Goal: Task Accomplishment & Management: Use online tool/utility

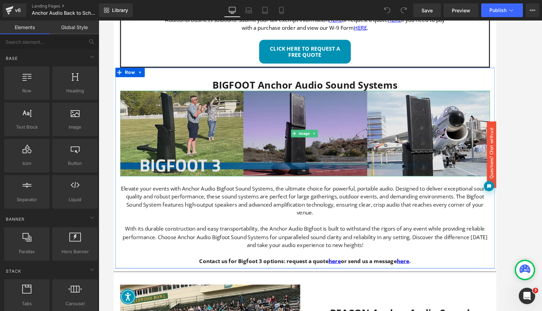
click at [326, 156] on img "Main content" at bounding box center [321, 142] width 400 height 92
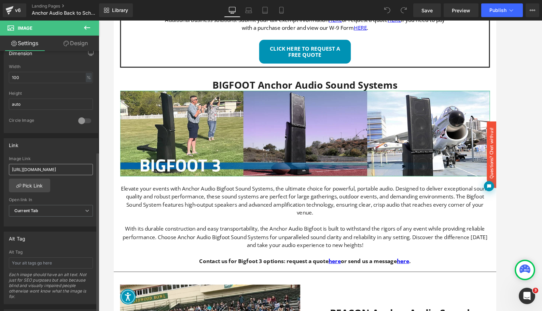
scroll to position [215, 0]
click at [59, 169] on input "[URL][DOMAIN_NAME]" at bounding box center [51, 166] width 84 height 11
click at [59, 169] on input "https://www.avnow.com/pages/request-a-quote" at bounding box center [51, 166] width 84 height 11
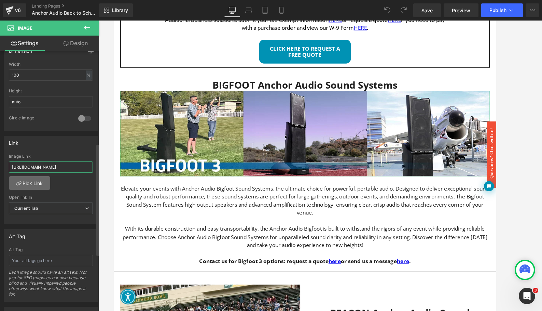
type input "https://www.avnow.com/collections/anchor-audio-bigfoot-sound-systems"
click at [38, 185] on link "Pick Link" at bounding box center [29, 183] width 41 height 14
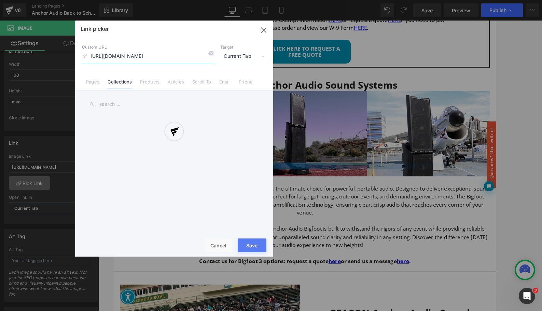
scroll to position [0, 50]
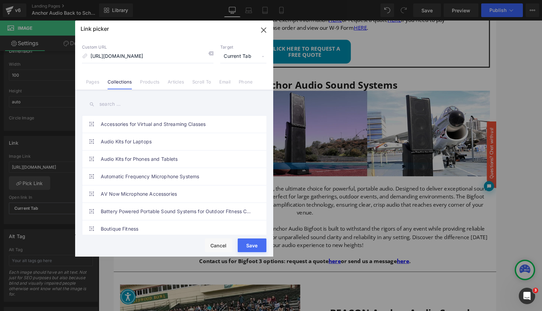
click at [254, 245] on button "Save" at bounding box center [252, 245] width 29 height 14
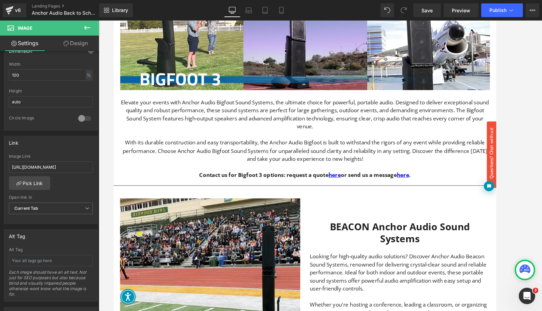
scroll to position [539, 0]
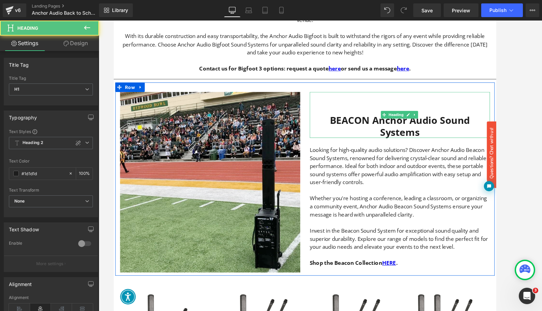
click at [344, 125] on h1 "BEACON Anchor Audio Sound Systems" at bounding box center [423, 134] width 195 height 25
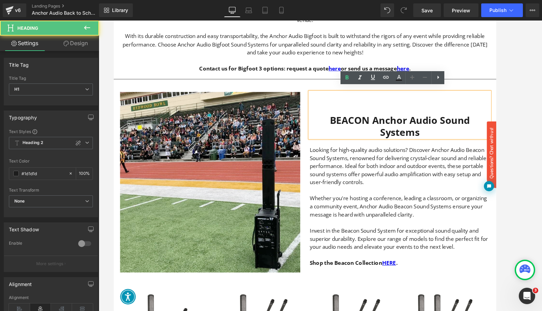
click at [345, 124] on h1 "BEACON Anchor Audio Sound Systems" at bounding box center [423, 134] width 195 height 25
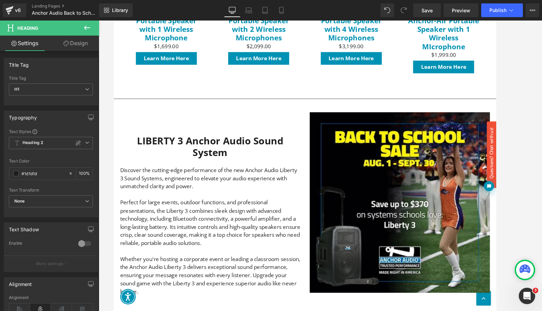
scroll to position [1387, 0]
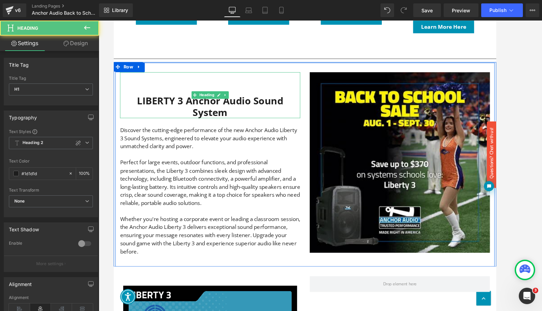
click at [138, 101] on h1 "LIBERTY 3 Anchor Audio Sound System" at bounding box center [218, 113] width 195 height 25
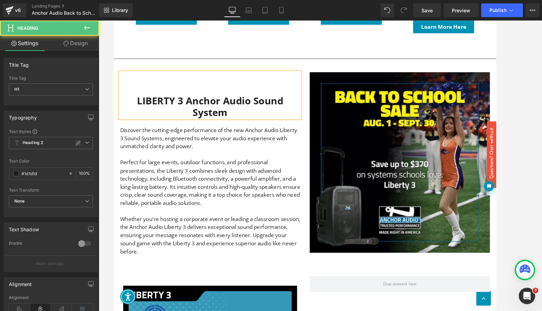
click at [138, 101] on h1 "LIBERTY 3 Anchor Audio Sound System" at bounding box center [218, 113] width 195 height 25
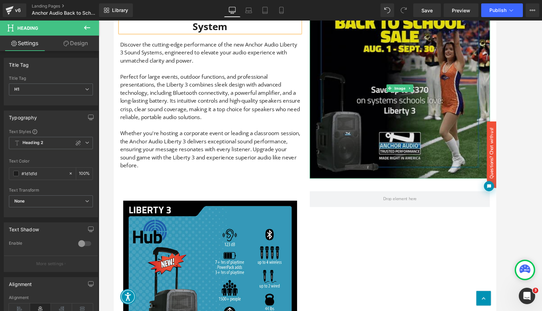
scroll to position [1425, 0]
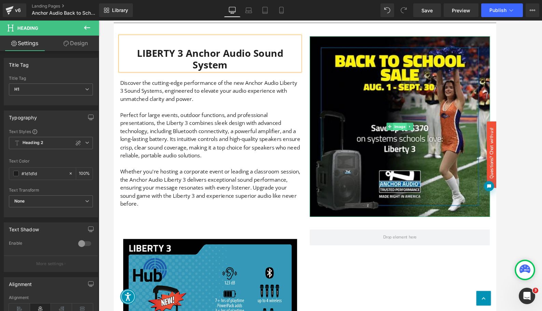
click at [422, 131] on span "Image" at bounding box center [423, 135] width 15 height 8
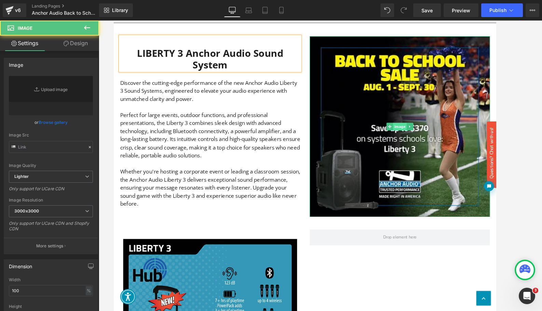
type input "https://ucarecdn.com/0a1786f5-5b1c-4bb0-86f7-e34039a7a4ea/-/format/auto/-/previ…"
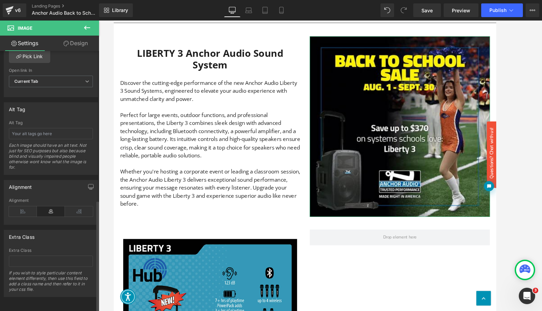
scroll to position [237, 0]
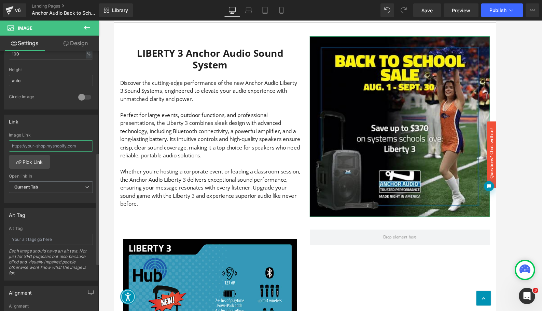
click at [58, 146] on input "text" at bounding box center [51, 145] width 84 height 11
type input "https://www.avnow.com/collections/anchor-audio-liberty-sound-system"
click at [35, 164] on link "Pick Link" at bounding box center [29, 162] width 41 height 14
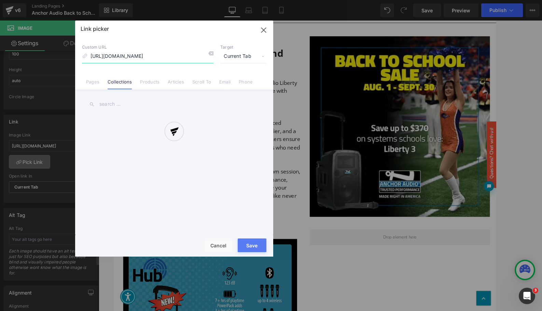
scroll to position [0, 45]
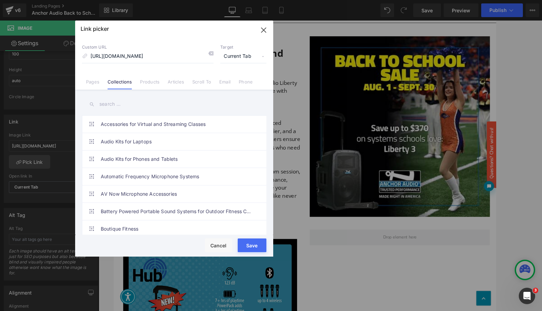
click at [258, 247] on button "Save" at bounding box center [252, 245] width 29 height 14
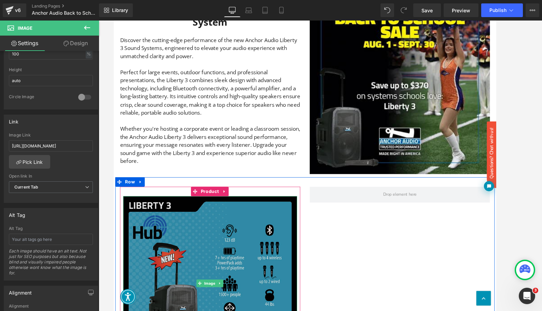
scroll to position [1490, 0]
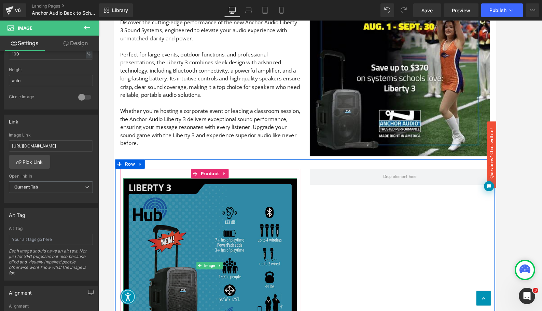
click at [217, 248] on img "Main content" at bounding box center [218, 285] width 188 height 188
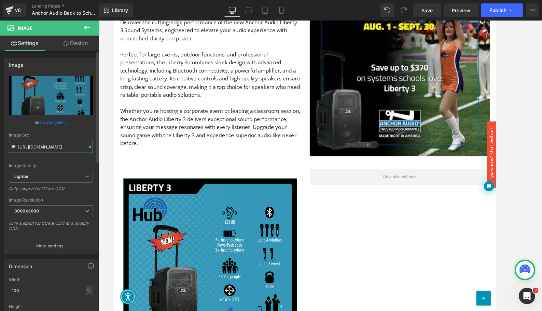
click at [54, 146] on input "https://ucarecdn.com/c47ae1dc-122d-40e7-a934-725715631cbd/-/format/auto/-/previ…" at bounding box center [51, 147] width 84 height 12
type input "https://www.avnow.com/collections/anchor-audio-liberty-sound-system"
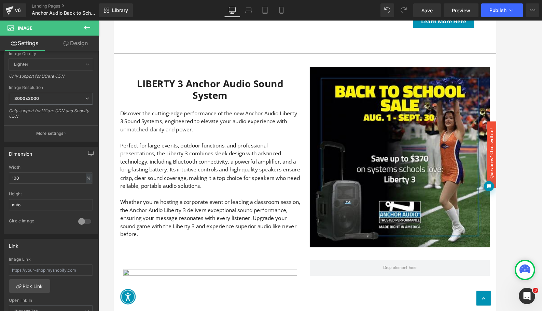
scroll to position [1501, 0]
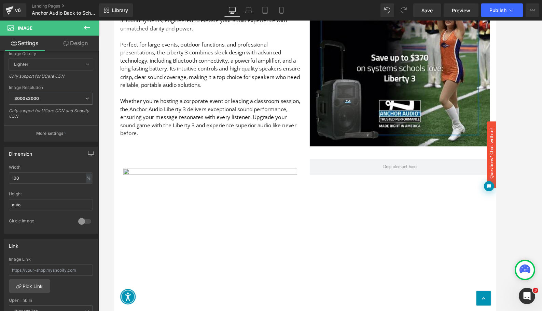
click at [184, 246] on img "Main content" at bounding box center [218, 274] width 188 height 188
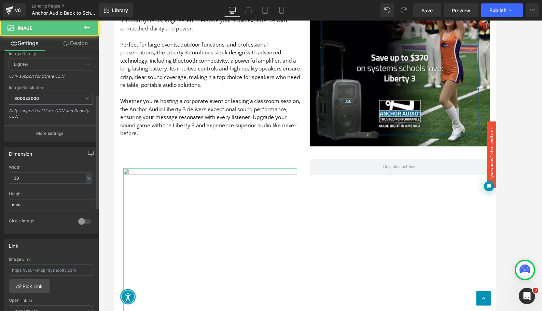
scroll to position [0, 0]
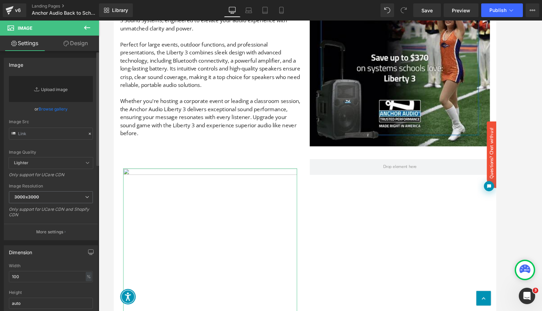
click at [50, 91] on link "Replace Image" at bounding box center [51, 89] width 84 height 26
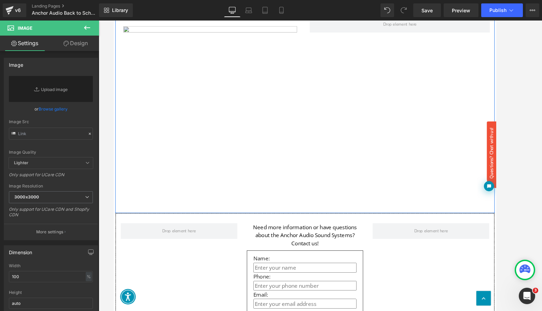
scroll to position [1513, 0]
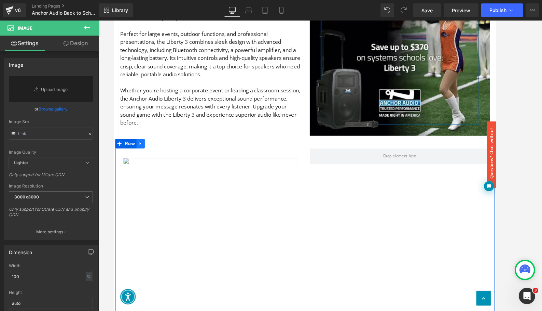
click at [143, 148] on link "Main content" at bounding box center [142, 153] width 9 height 10
click at [158, 151] on icon "Main content" at bounding box center [160, 153] width 5 height 5
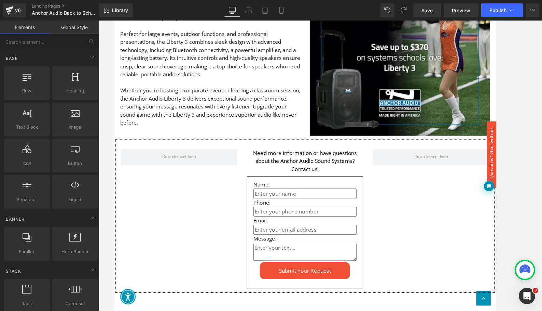
scroll to position [1370, 0]
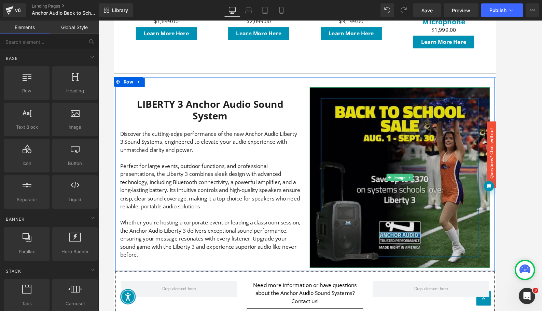
click at [403, 185] on img "Main content" at bounding box center [423, 190] width 195 height 195
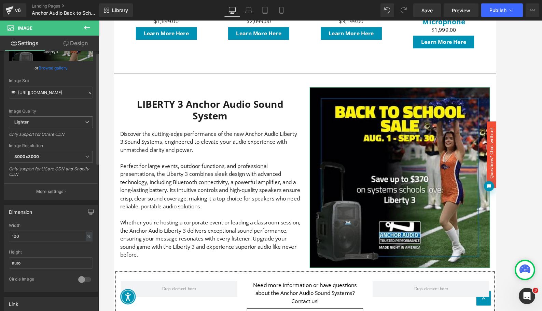
scroll to position [258, 0]
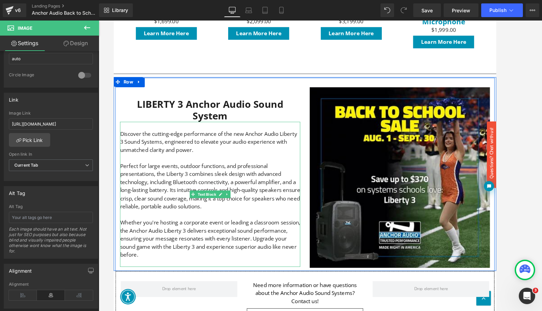
click at [204, 234] on p "Whether you're hosting a corporate event or leading a classroom session, the An…" at bounding box center [218, 256] width 195 height 44
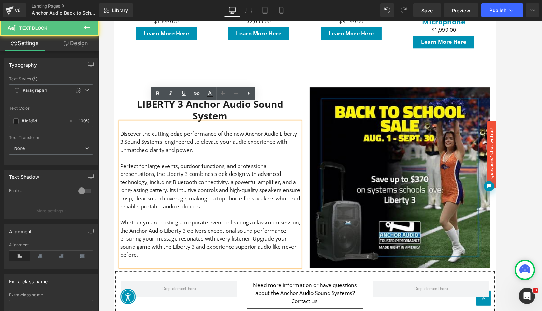
click at [195, 254] on p "Whether you're hosting a corporate event or leading a classroom session, the An…" at bounding box center [218, 256] width 195 height 44
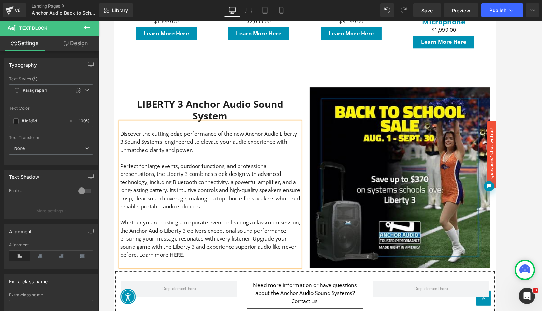
click at [224, 255] on p "Whether you're hosting a corporate event or leading a classroom session, the An…" at bounding box center [218, 256] width 195 height 44
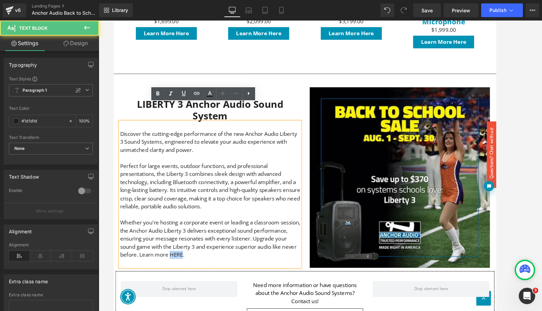
click at [224, 255] on p "Whether you're hosting a corporate event or leading a classroom session, the An…" at bounding box center [218, 256] width 195 height 44
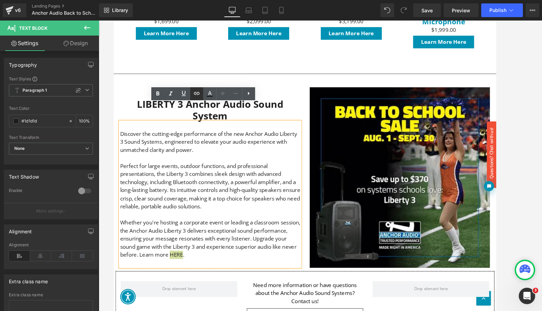
click at [197, 92] on icon at bounding box center [197, 93] width 6 height 3
click at [196, 250] on input "text" at bounding box center [227, 249] width 105 height 17
paste input "https://www.avnow.com/collections/anchor-audio-liberty-sound-system"
type input "https://www.avnow.com/collections/anchor-audio-liberty-sound-system"
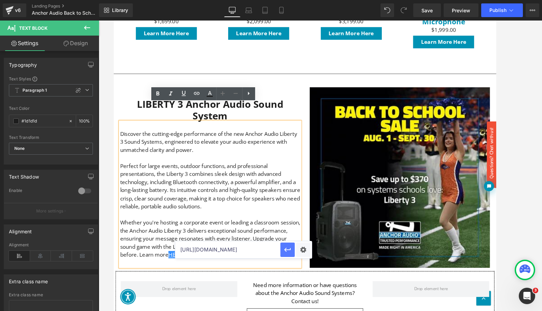
click at [288, 249] on icon "button" at bounding box center [287, 249] width 6 height 4
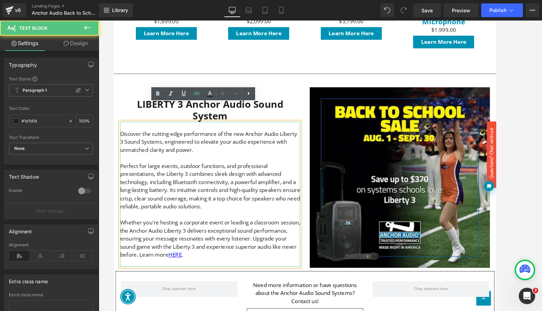
drag, startPoint x: 288, startPoint y: 256, endPoint x: 276, endPoint y: 256, distance: 11.3
click at [287, 256] on p "Whether you're hosting a corporate event or leading a classroom session, the An…" at bounding box center [218, 256] width 195 height 44
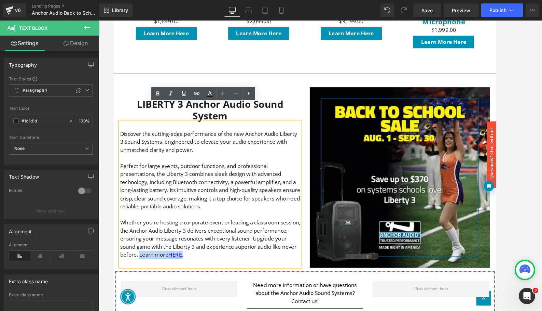
drag, startPoint x: 248, startPoint y: 256, endPoint x: 184, endPoint y: 255, distance: 63.6
click at [184, 255] on p "Whether you're hosting a corporate event or leading a classroom session, the An…" at bounding box center [218, 256] width 195 height 44
click at [157, 95] on icon at bounding box center [158, 94] width 8 height 8
click at [222, 164] on p "Main content" at bounding box center [218, 168] width 195 height 9
click at [481, 8] on span "Publish" at bounding box center [498, 10] width 17 height 5
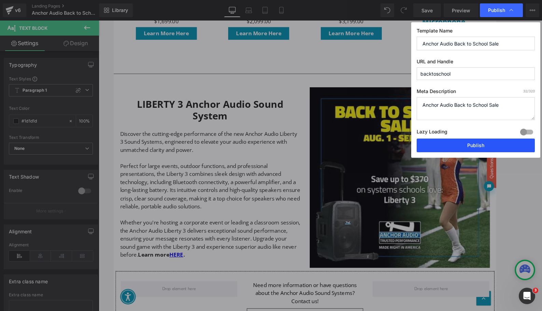
click at [481, 148] on button "Publish" at bounding box center [476, 145] width 118 height 14
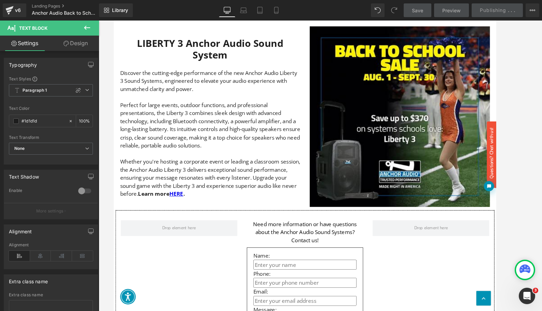
scroll to position [1512, 0]
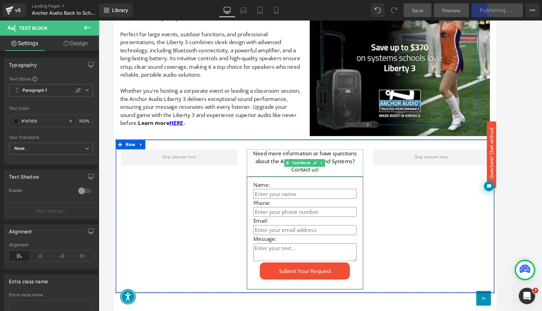
click at [288, 160] on p "Need more information or have questions about the Anchor Audio Sound Systems? C…" at bounding box center [321, 173] width 126 height 26
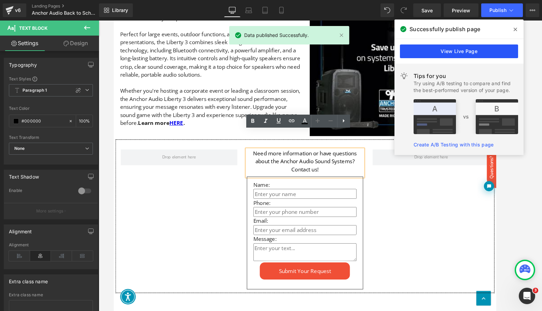
click at [468, 53] on link "View Live Page" at bounding box center [459, 51] width 118 height 14
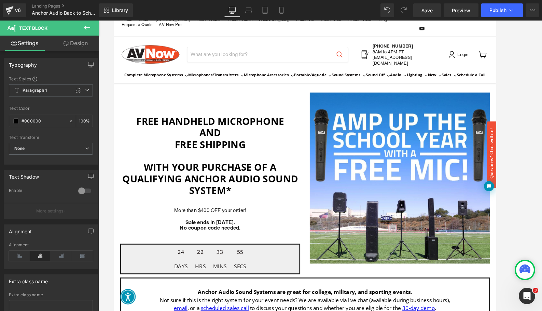
scroll to position [33, 0]
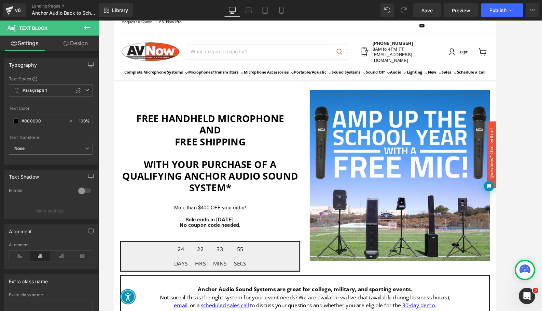
click at [212, 121] on h1 "Free Handheld Microphone" at bounding box center [218, 126] width 195 height 12
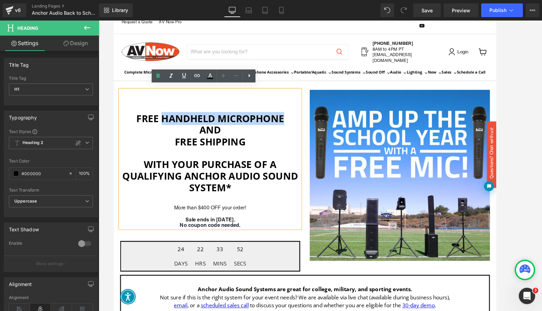
drag, startPoint x: 166, startPoint y: 122, endPoint x: 296, endPoint y: 122, distance: 129.9
click at [296, 122] on h1 "Free Handheld Microphone" at bounding box center [218, 126] width 195 height 12
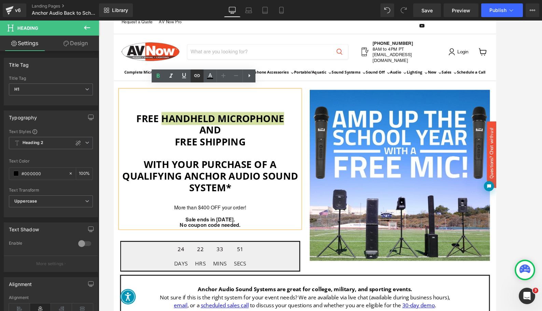
click at [198, 75] on icon at bounding box center [197, 75] width 6 height 3
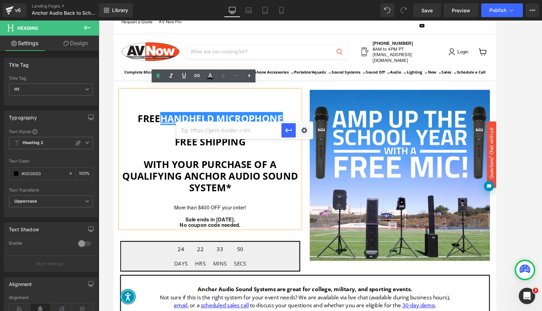
click at [225, 132] on input "text" at bounding box center [228, 130] width 105 height 17
paste input "https://www.avnow.com/collections/anchor/products/anchor-wireless-whlink-handhe…"
type input "https://www.avnow.com/collections/anchor/products/anchor-wireless-whlink-handhe…"
click at [286, 129] on icon "button" at bounding box center [289, 130] width 8 height 8
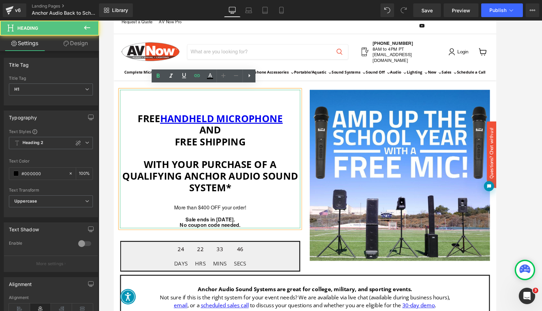
click at [292, 145] on h1 "Free SHipping" at bounding box center [218, 151] width 195 height 12
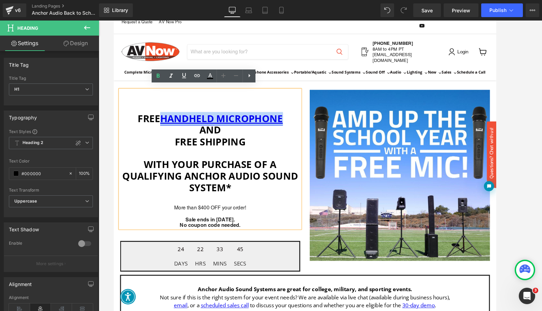
drag, startPoint x: 164, startPoint y: 120, endPoint x: 296, endPoint y: 122, distance: 131.2
click at [296, 122] on link "Handheld Microphone" at bounding box center [230, 126] width 133 height 14
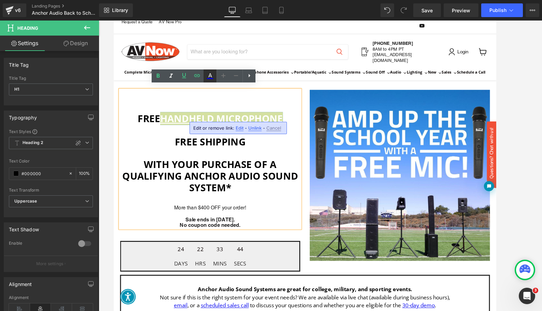
click at [212, 75] on icon at bounding box center [210, 76] width 8 height 8
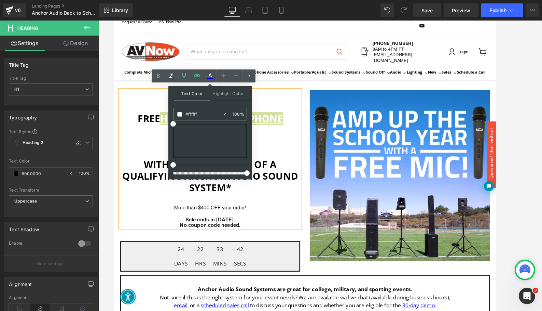
click at [223, 166] on div at bounding box center [208, 164] width 74 height 3
drag, startPoint x: 225, startPoint y: 165, endPoint x: 220, endPoint y: 165, distance: 4.8
click at [220, 165] on div at bounding box center [208, 164] width 74 height 3
drag, startPoint x: 221, startPoint y: 166, endPoint x: 216, endPoint y: 166, distance: 4.4
click at [216, 166] on div at bounding box center [208, 164] width 74 height 3
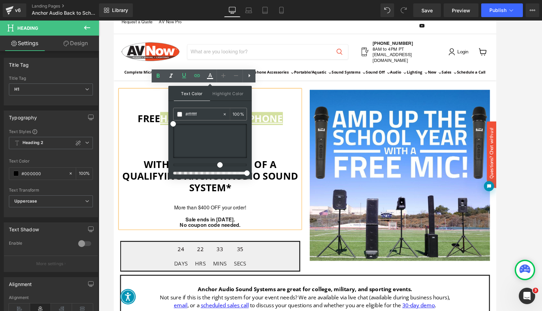
click at [216, 164] on div at bounding box center [208, 164] width 74 height 3
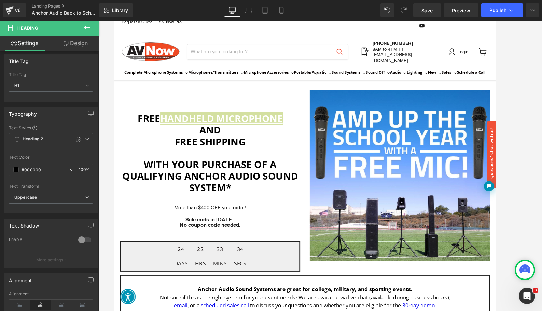
scroll to position [6, 0]
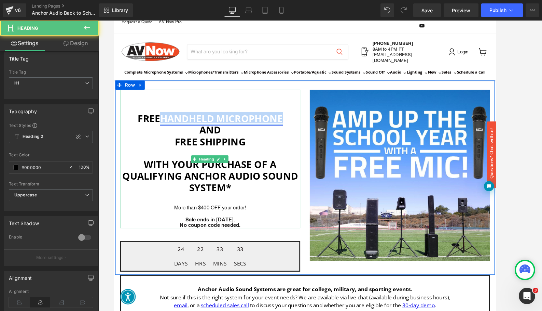
click at [219, 123] on link "Handheld Microphone" at bounding box center [230, 126] width 133 height 14
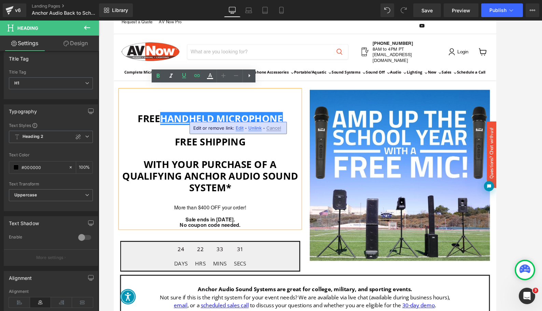
click at [257, 108] on h1 "Main content" at bounding box center [218, 114] width 195 height 12
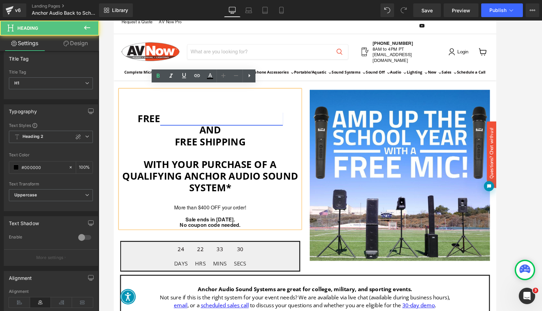
click at [250, 126] on link "Handheld Microphone" at bounding box center [230, 126] width 133 height 14
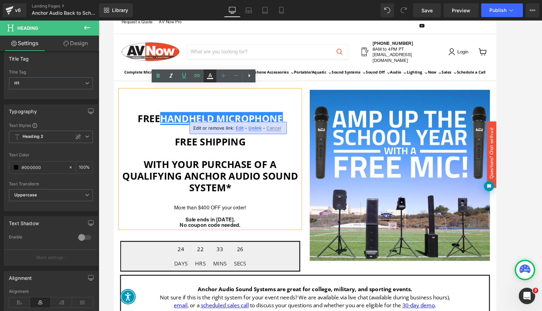
click at [210, 78] on icon at bounding box center [210, 76] width 8 height 8
type input "100"
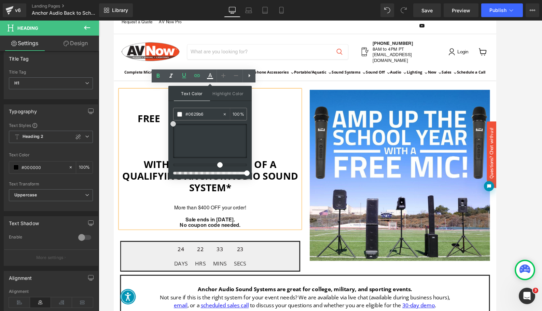
click at [242, 145] on div at bounding box center [210, 141] width 74 height 34
click at [216, 163] on div at bounding box center [210, 149] width 74 height 51
click at [215, 165] on div at bounding box center [208, 164] width 74 height 3
click at [212, 165] on div at bounding box center [208, 164] width 74 height 3
click at [245, 135] on div at bounding box center [210, 141] width 74 height 34
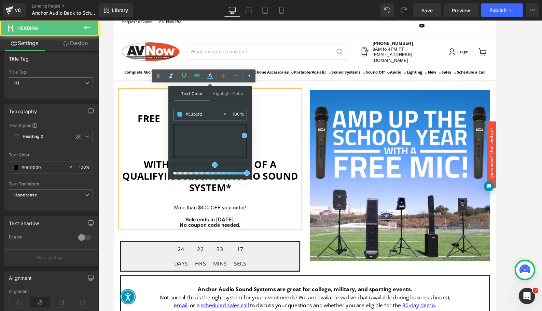
click at [276, 137] on h1 "and" at bounding box center [218, 139] width 195 height 12
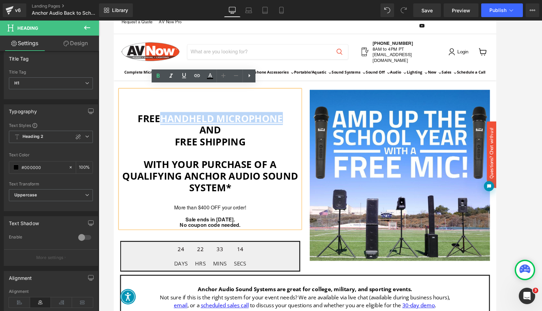
drag, startPoint x: 296, startPoint y: 123, endPoint x: 161, endPoint y: 124, distance: 135.3
click at [161, 124] on h1 "Free Handheld Microphone" at bounding box center [218, 126] width 195 height 12
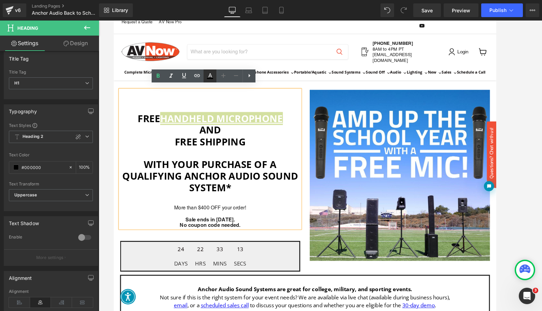
click at [210, 77] on icon at bounding box center [210, 76] width 8 height 8
type input "#000000"
type input "100"
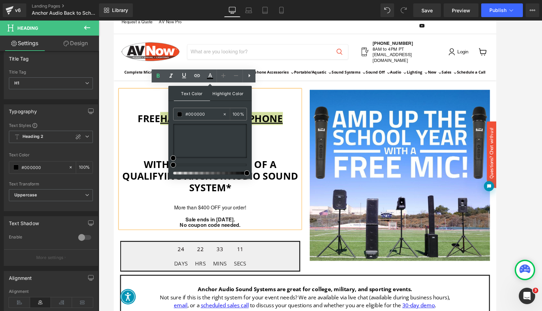
click at [220, 95] on span "Highlight Color" at bounding box center [228, 93] width 36 height 15
click at [187, 94] on span "Text Color" at bounding box center [192, 93] width 36 height 15
click at [226, 165] on div at bounding box center [208, 164] width 74 height 3
click at [219, 165] on div at bounding box center [208, 164] width 74 height 3
click at [217, 166] on div at bounding box center [210, 149] width 74 height 51
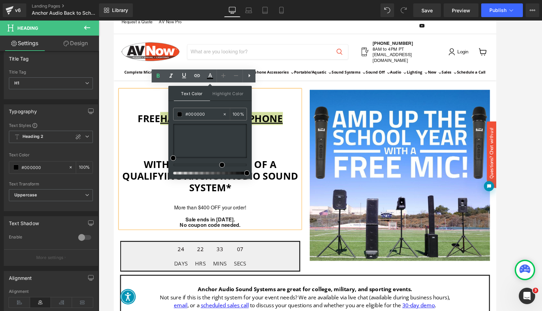
click at [217, 165] on div at bounding box center [208, 164] width 74 height 3
click at [214, 166] on div at bounding box center [208, 164] width 74 height 3
click at [237, 136] on div at bounding box center [210, 141] width 74 height 34
type input "#076ce8"
click at [243, 142] on div at bounding box center [210, 141] width 74 height 34
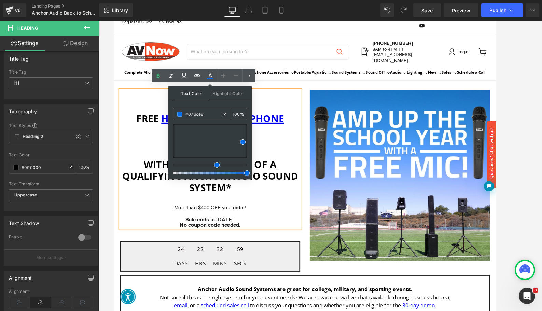
click at [212, 115] on input "#076ce8" at bounding box center [204, 114] width 37 height 8
click at [280, 148] on h1 "Free SHipping" at bounding box center [218, 151] width 195 height 12
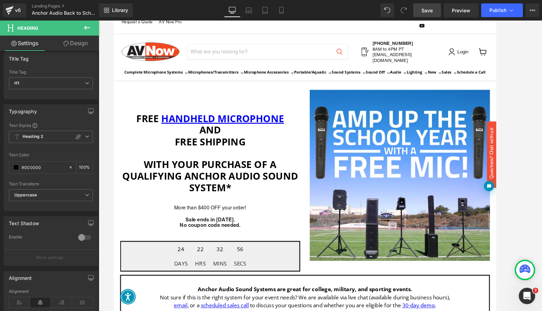
click at [429, 10] on span "Save" at bounding box center [427, 10] width 11 height 7
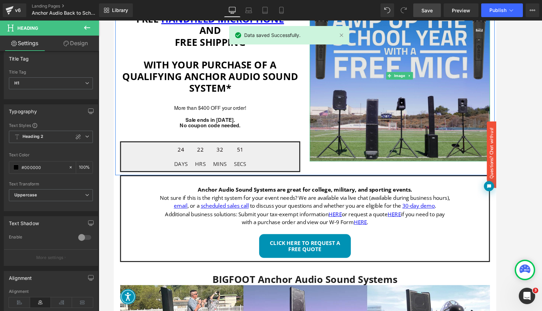
scroll to position [123, 0]
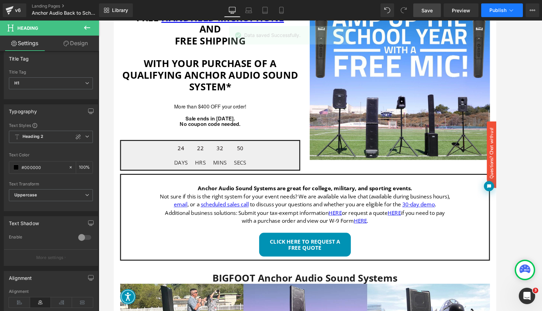
click at [481, 10] on span "Publish" at bounding box center [498, 10] width 17 height 5
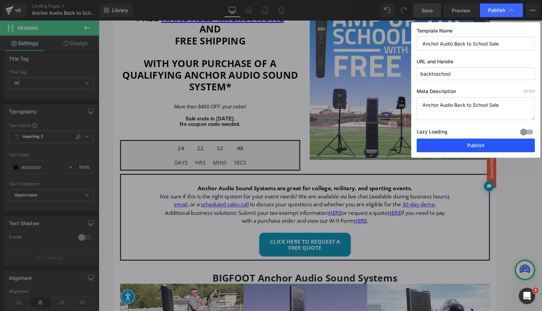
click at [481, 144] on button "Publish" at bounding box center [476, 145] width 118 height 14
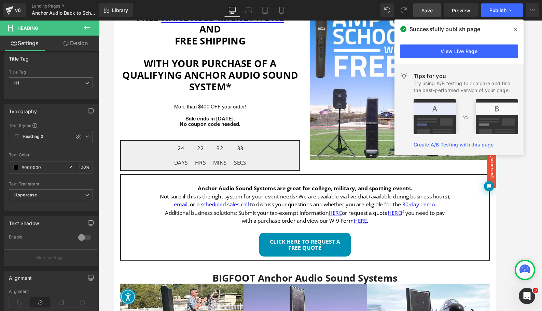
click at [481, 30] on span at bounding box center [515, 29] width 11 height 11
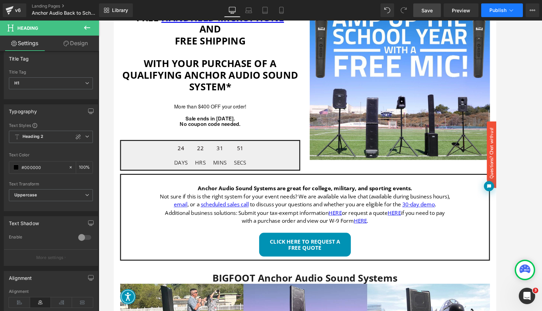
click at [481, 11] on button "Publish" at bounding box center [503, 10] width 42 height 14
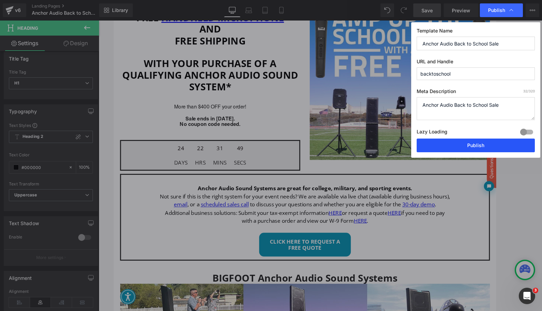
click at [475, 139] on button "Publish" at bounding box center [476, 145] width 118 height 14
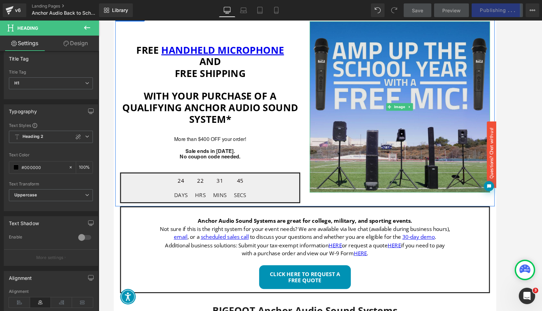
scroll to position [109, 0]
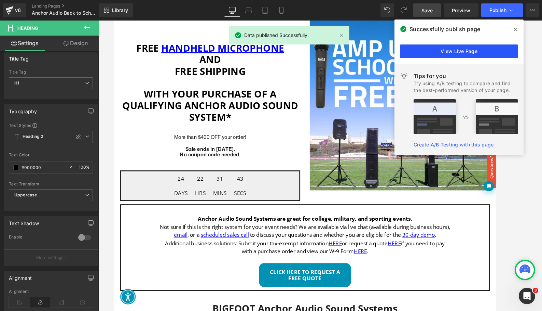
drag, startPoint x: 464, startPoint y: 53, endPoint x: 379, endPoint y: 36, distance: 87.6
click at [464, 53] on link "View Live Page" at bounding box center [459, 51] width 118 height 14
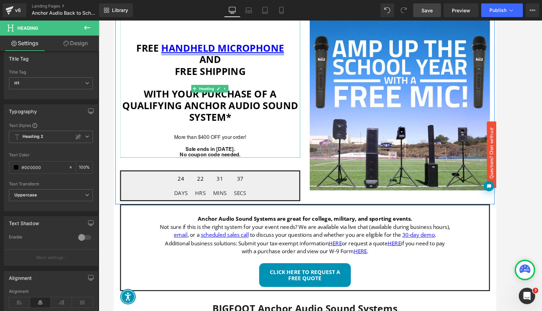
drag, startPoint x: 164, startPoint y: 46, endPoint x: 274, endPoint y: 65, distance: 111.9
click at [165, 46] on link "Handheld Microphone" at bounding box center [231, 50] width 133 height 14
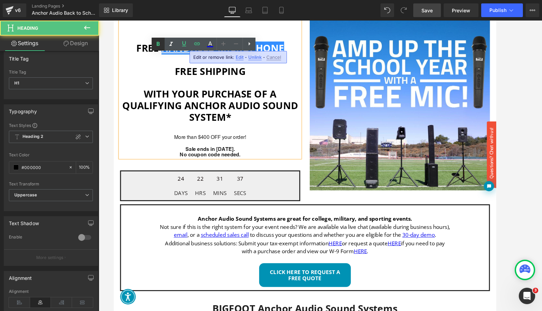
scroll to position [6, 0]
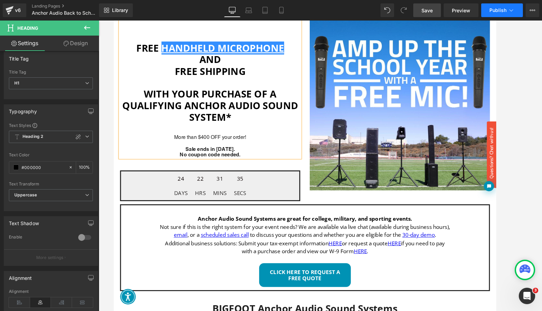
click at [481, 11] on span "Publish" at bounding box center [498, 10] width 17 height 5
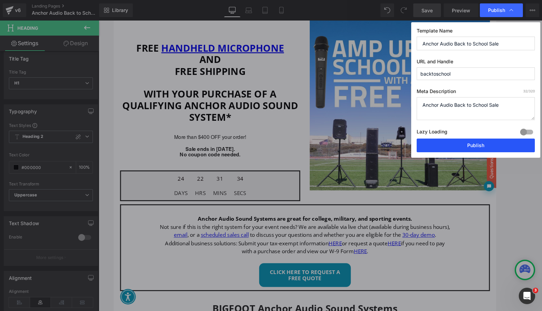
click at [481, 141] on button "Publish" at bounding box center [476, 145] width 118 height 14
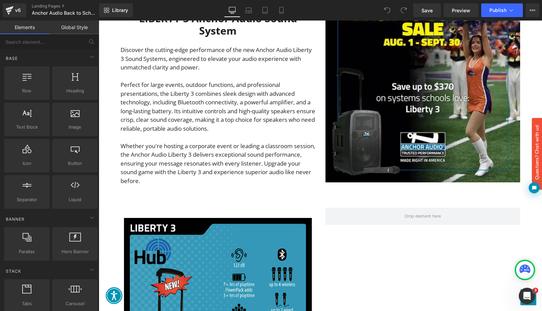
scroll to position [1562, 0]
